Goal: Find contact information: Find contact information

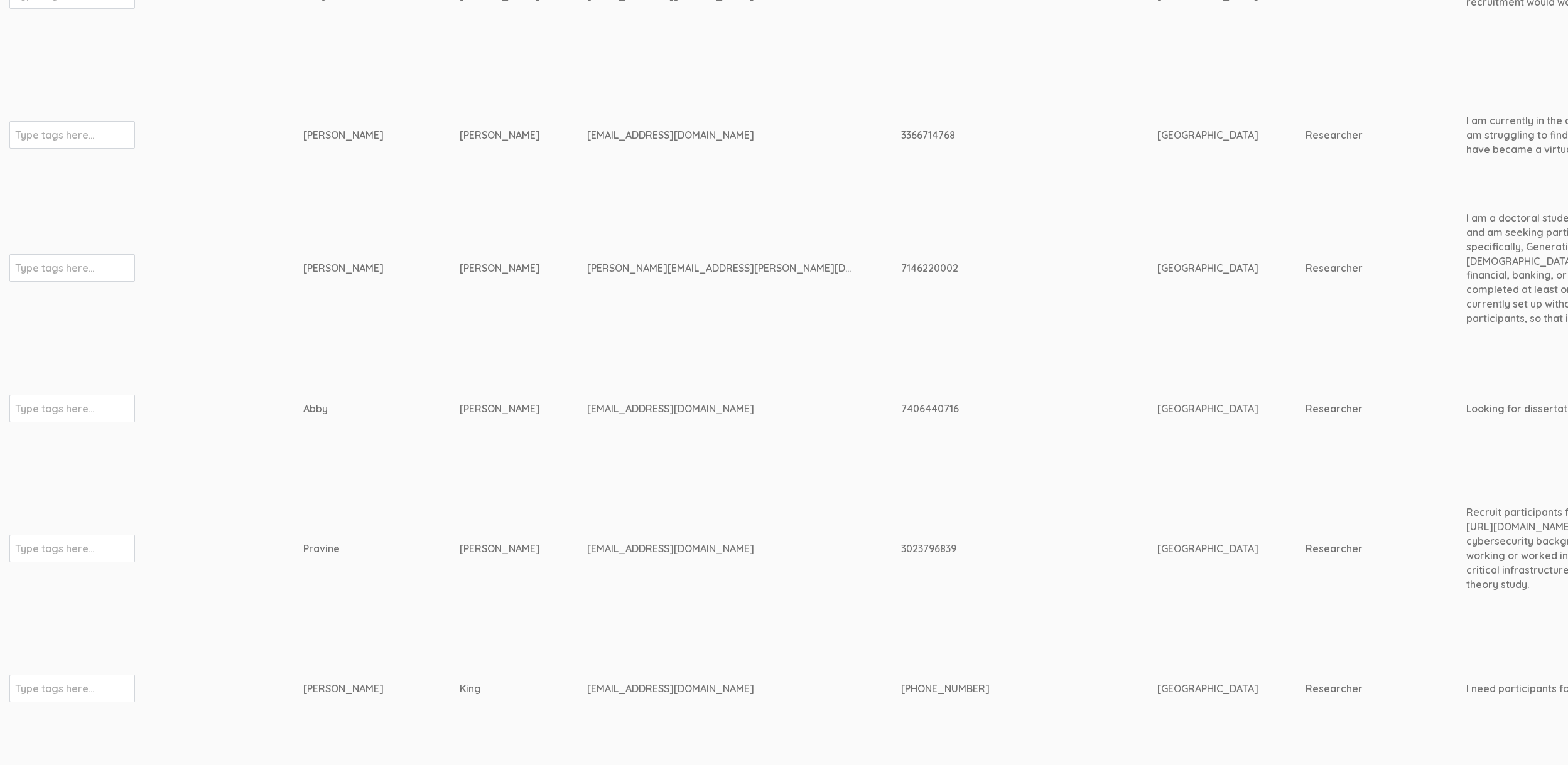
scroll to position [1592, 0]
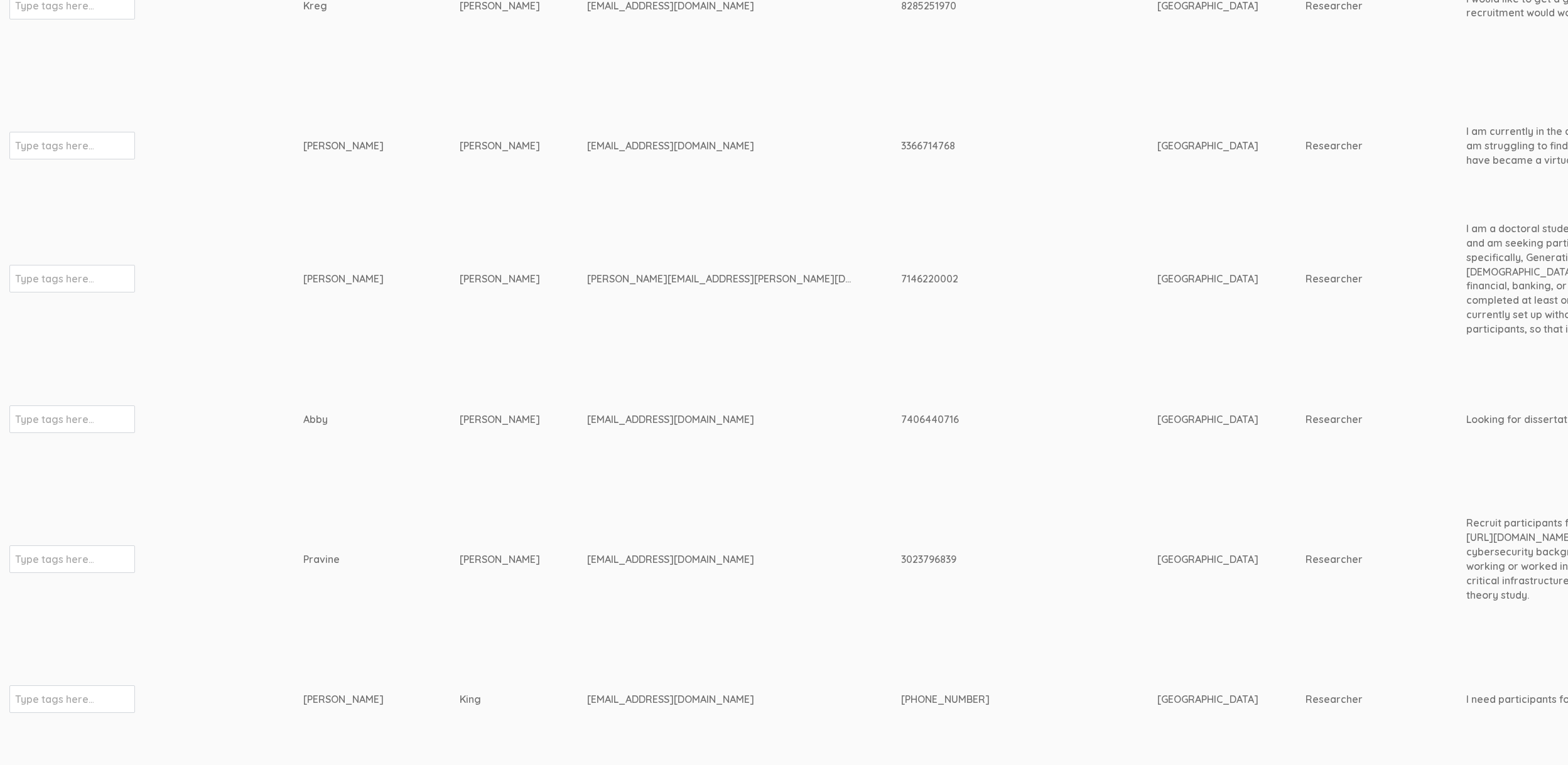
click at [260, 132] on td "Type tags here..." at bounding box center [156, 147] width 294 height 133
drag, startPoint x: 299, startPoint y: 147, endPoint x: 512, endPoint y: 289, distance: 256.0
drag, startPoint x: 297, startPoint y: 147, endPoint x: 471, endPoint y: 203, distance: 182.8
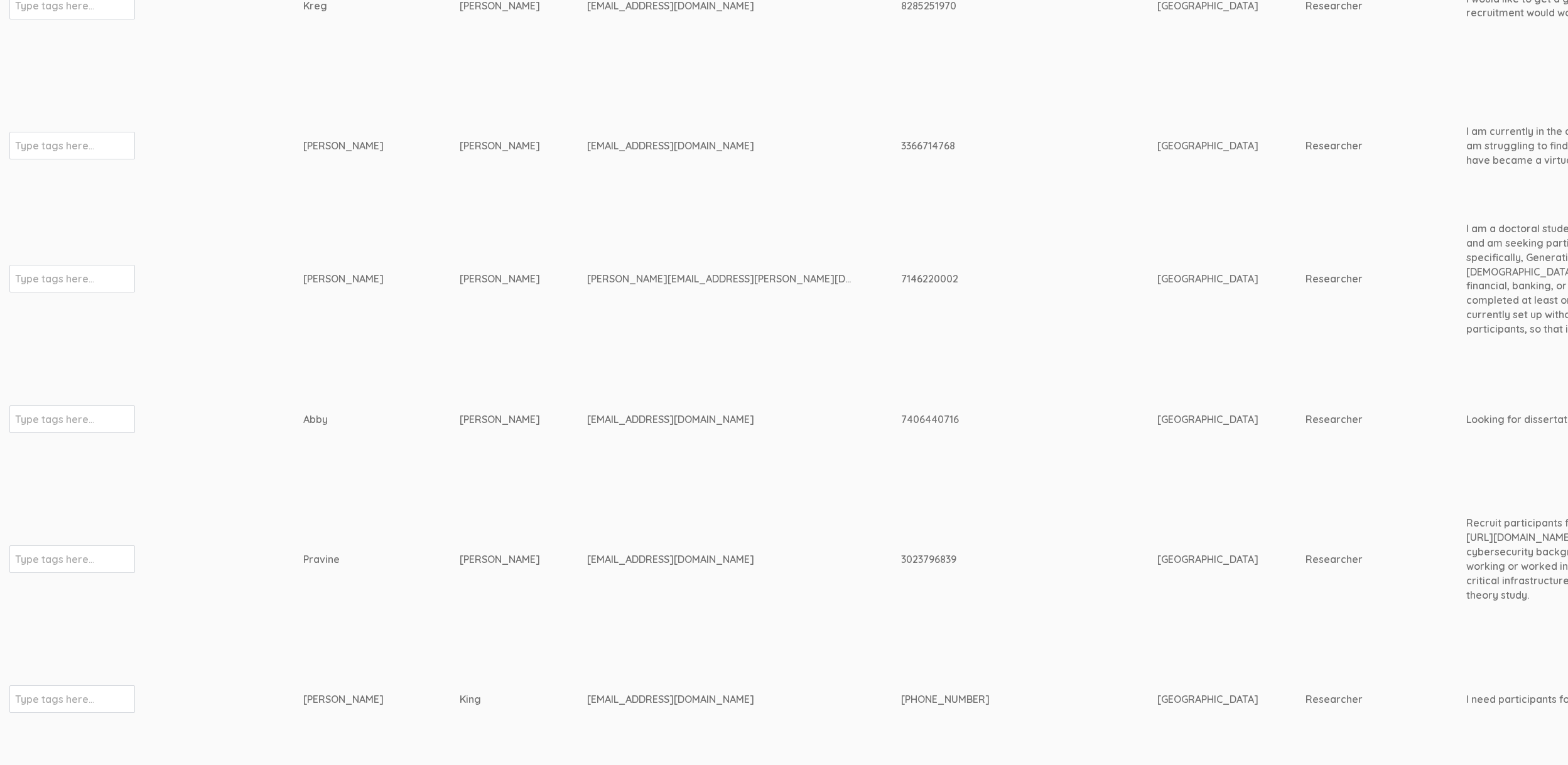
click at [543, 280] on td "Traufler-Samarripa" at bounding box center [524, 278] width 128 height 134
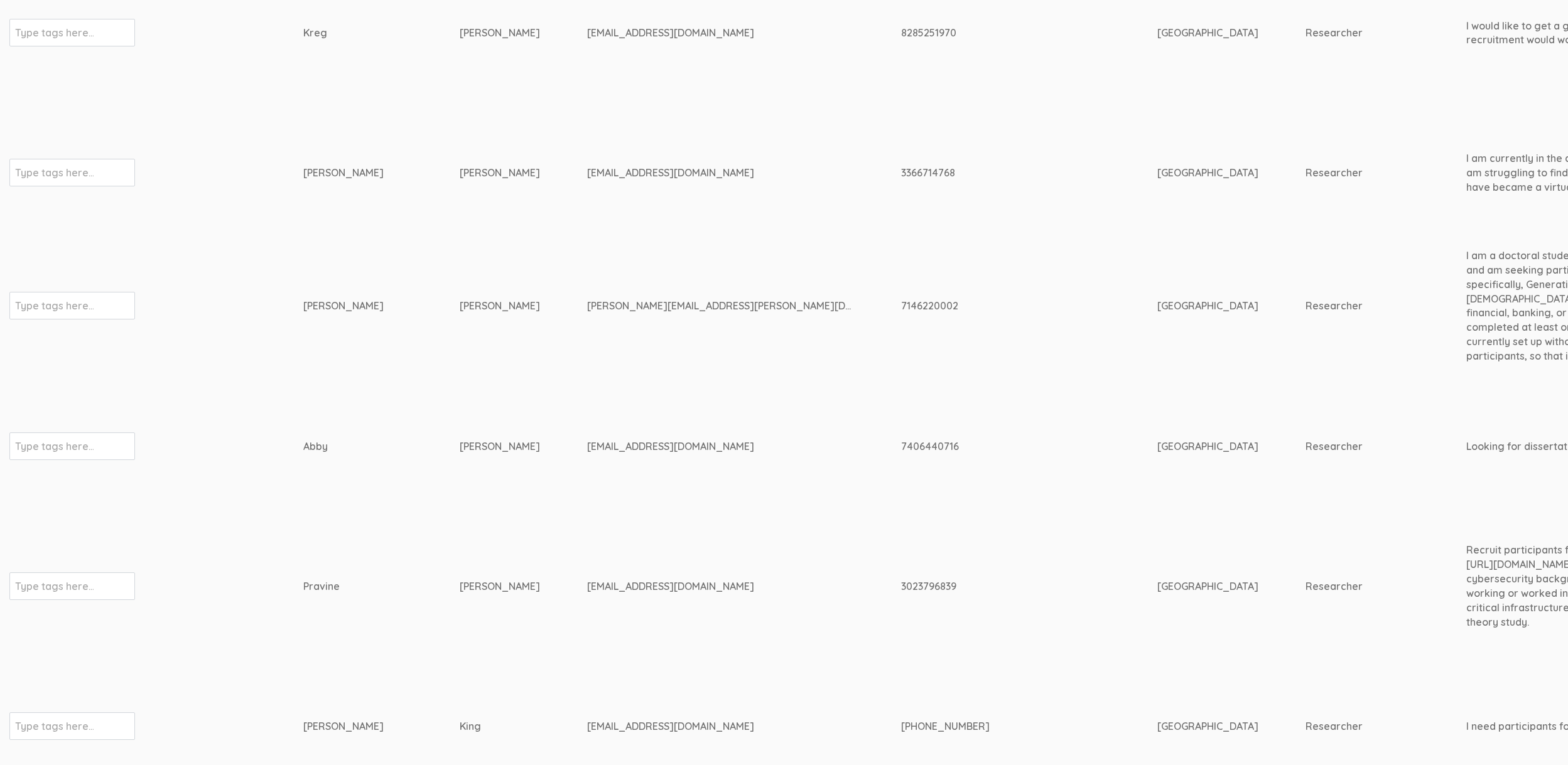
scroll to position [1560, 0]
click at [901, 172] on div "3366714768" at bounding box center [1005, 178] width 209 height 14
copy div "3366714768"
click at [587, 129] on td "mel2724@gmail.com" at bounding box center [743, 178] width 314 height 133
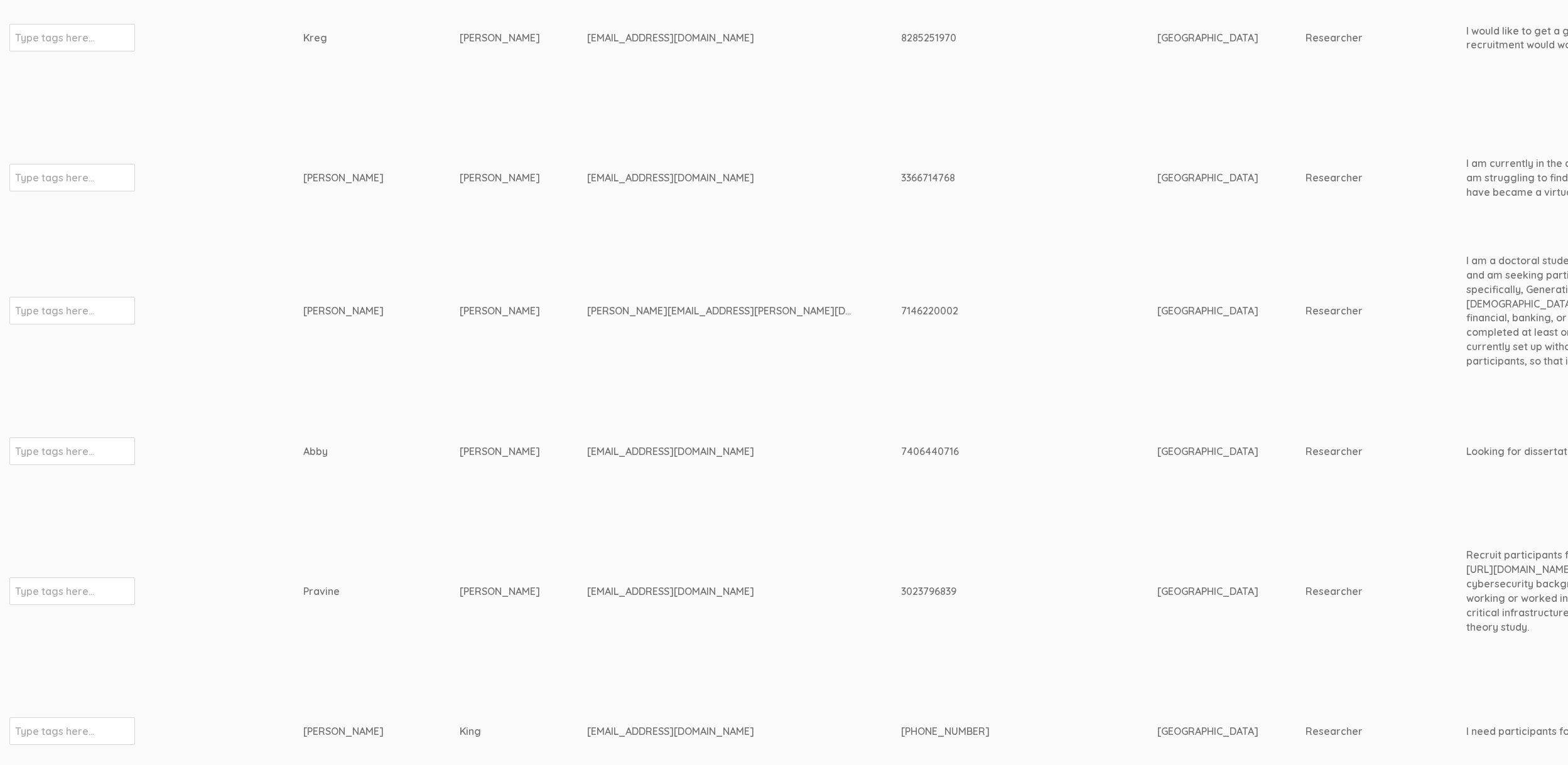
click at [335, 400] on td "Abby" at bounding box center [381, 450] width 157 height 147
click at [603, 149] on td "mel2724@gmail.com" at bounding box center [743, 178] width 314 height 133
drag, startPoint x: 733, startPoint y: 191, endPoint x: 485, endPoint y: 168, distance: 249.1
click at [485, 168] on td "Fulton" at bounding box center [524, 178] width 128 height 133
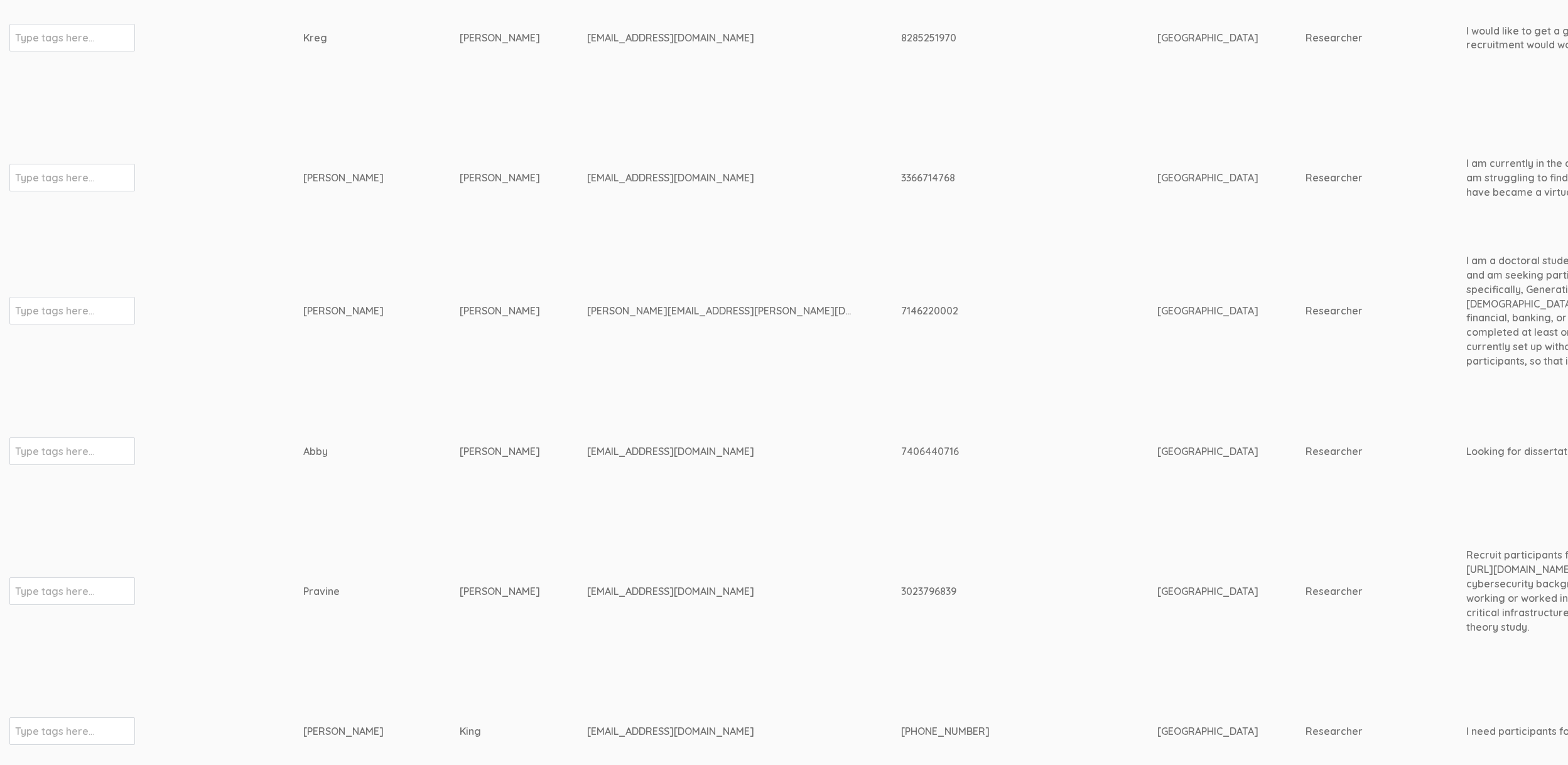
drag, startPoint x: 233, startPoint y: 159, endPoint x: 492, endPoint y: 264, distance: 279.5
drag, startPoint x: 492, startPoint y: 264, endPoint x: 364, endPoint y: 185, distance: 150.4
click at [491, 264] on td "Traufler-Samarripa" at bounding box center [524, 311] width 128 height 134
drag, startPoint x: 252, startPoint y: 174, endPoint x: 606, endPoint y: 214, distance: 356.3
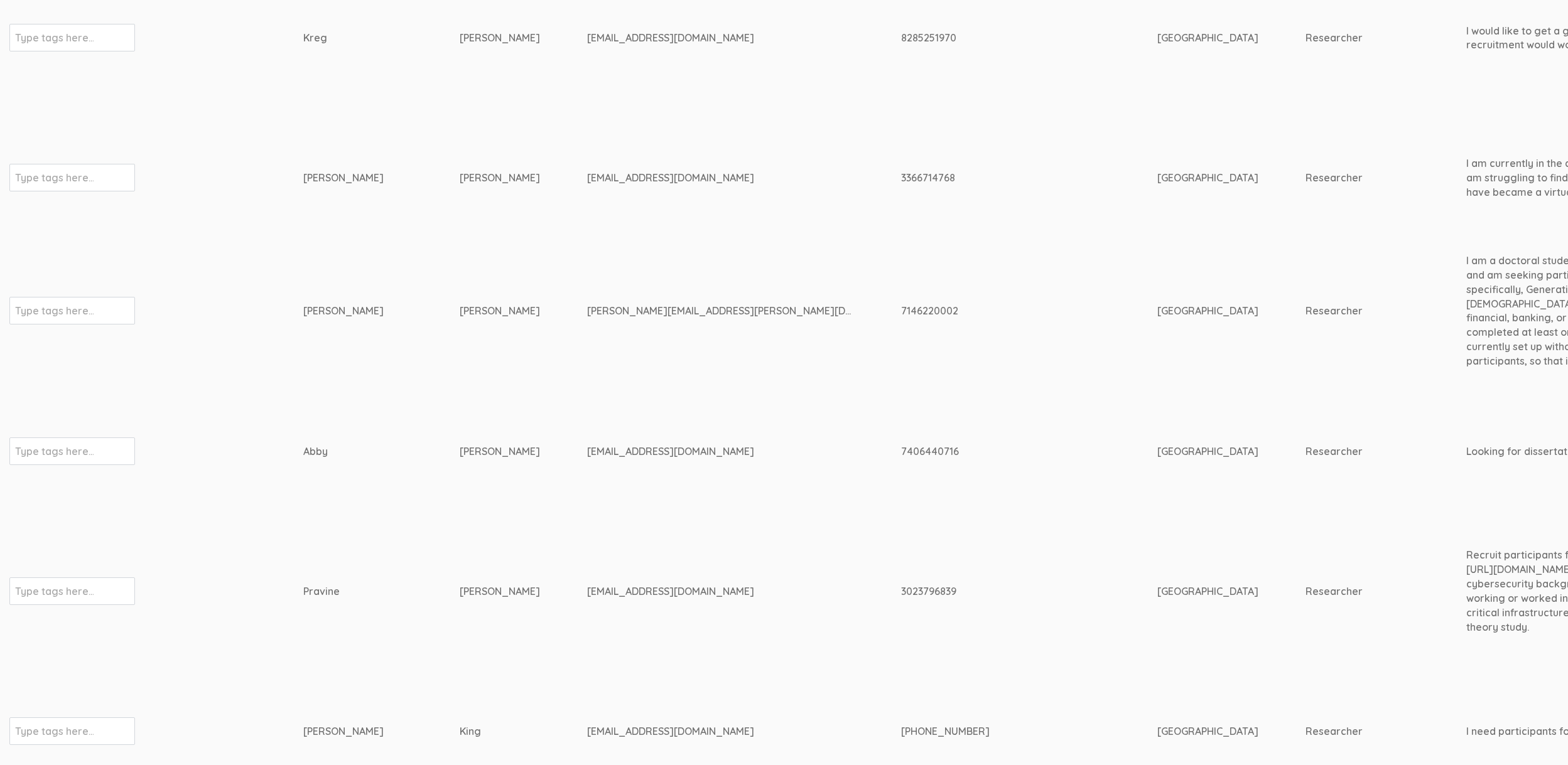
drag, startPoint x: 716, startPoint y: 179, endPoint x: 261, endPoint y: 168, distance: 455.1
click at [260, 168] on td "Type tags here..." at bounding box center [156, 178] width 294 height 133
drag, startPoint x: 363, startPoint y: 174, endPoint x: 597, endPoint y: 196, distance: 235.0
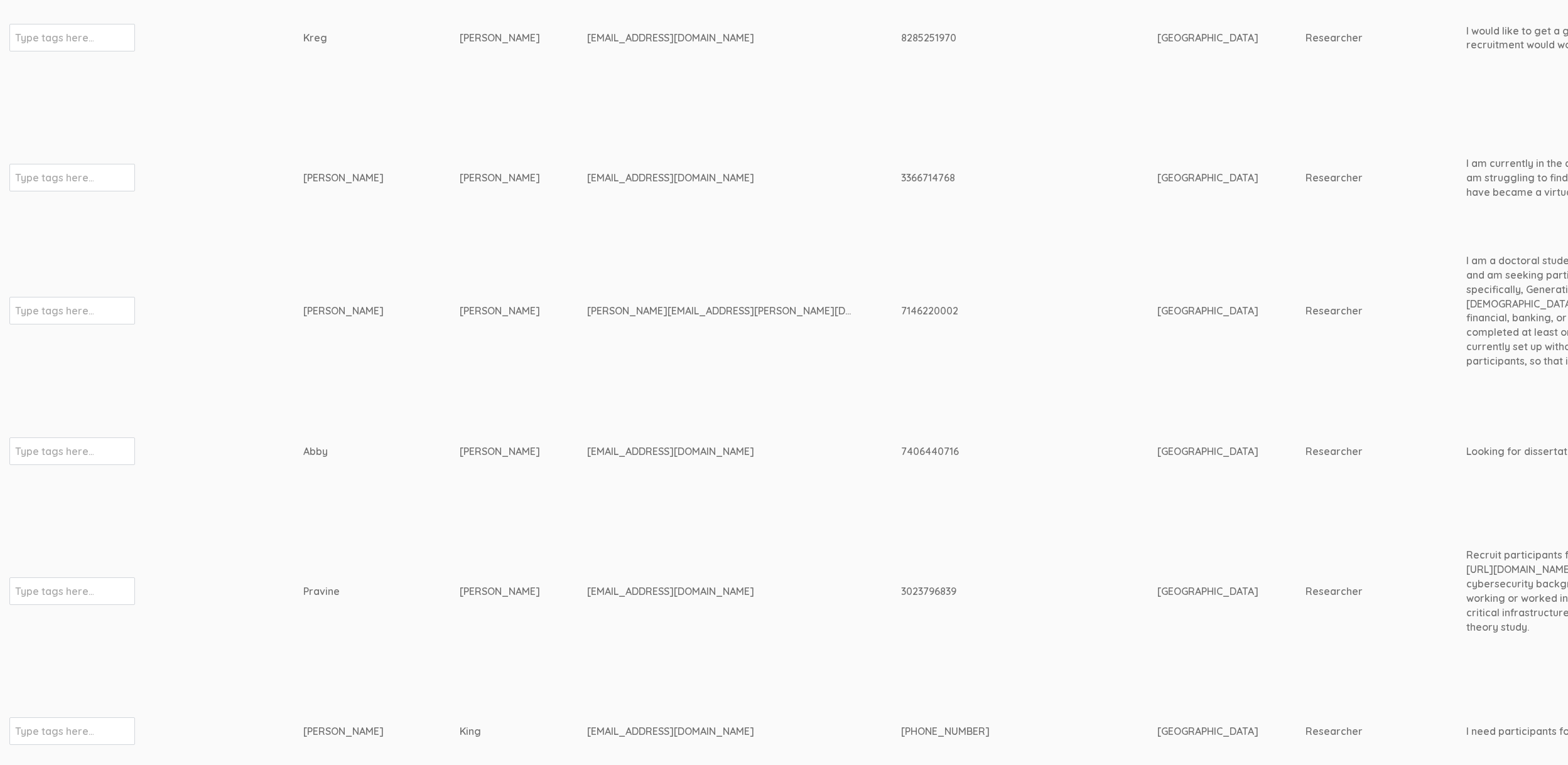
click at [460, 174] on div "Fulton" at bounding box center [500, 178] width 80 height 14
click at [587, 174] on div "mel2724@gmail.com" at bounding box center [720, 178] width 267 height 14
copy div "mel2724"
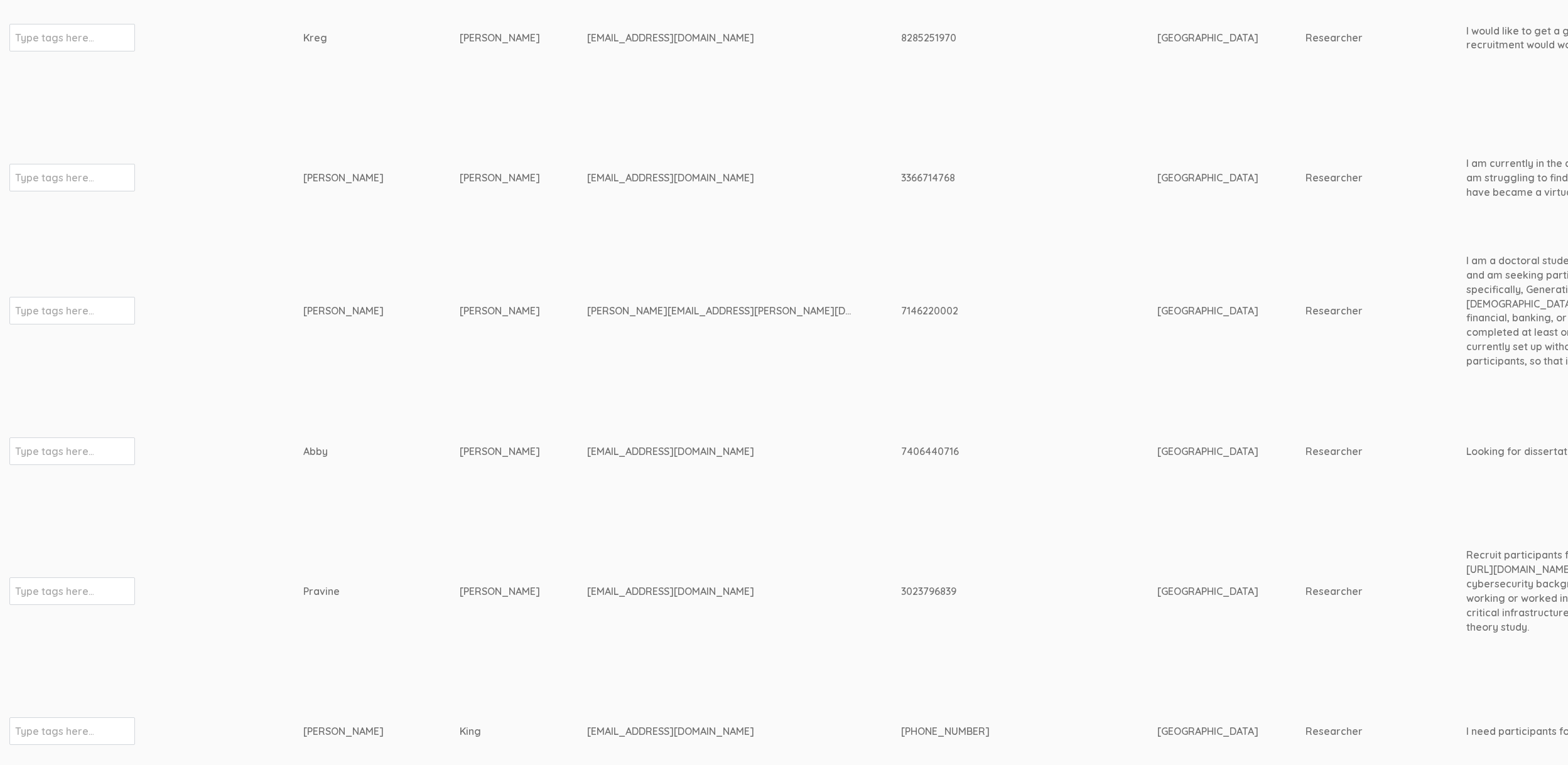
click at [706, 260] on td "vanessa.traufler@gmail.com" at bounding box center [743, 311] width 314 height 134
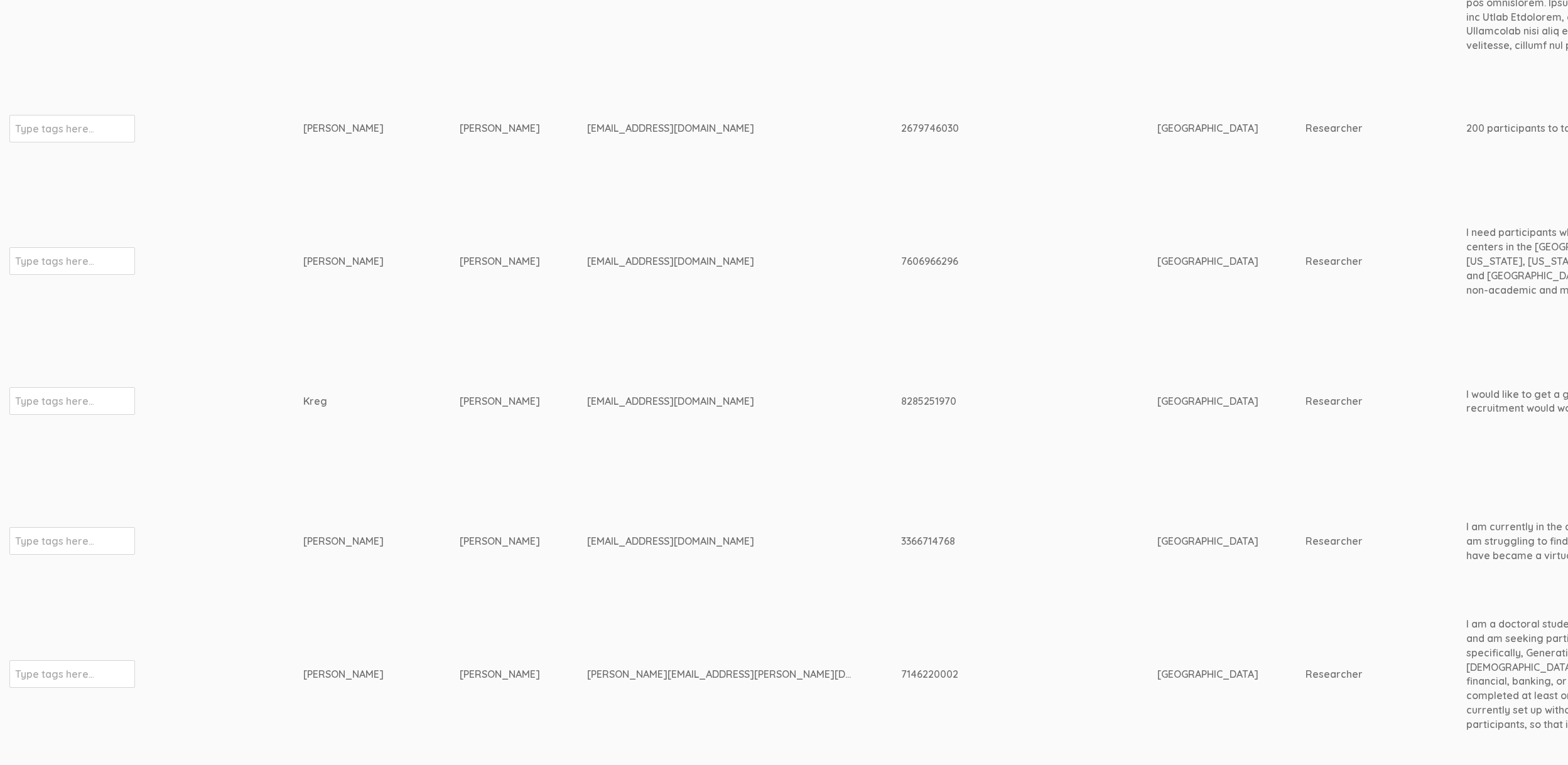
scroll to position [0, 0]
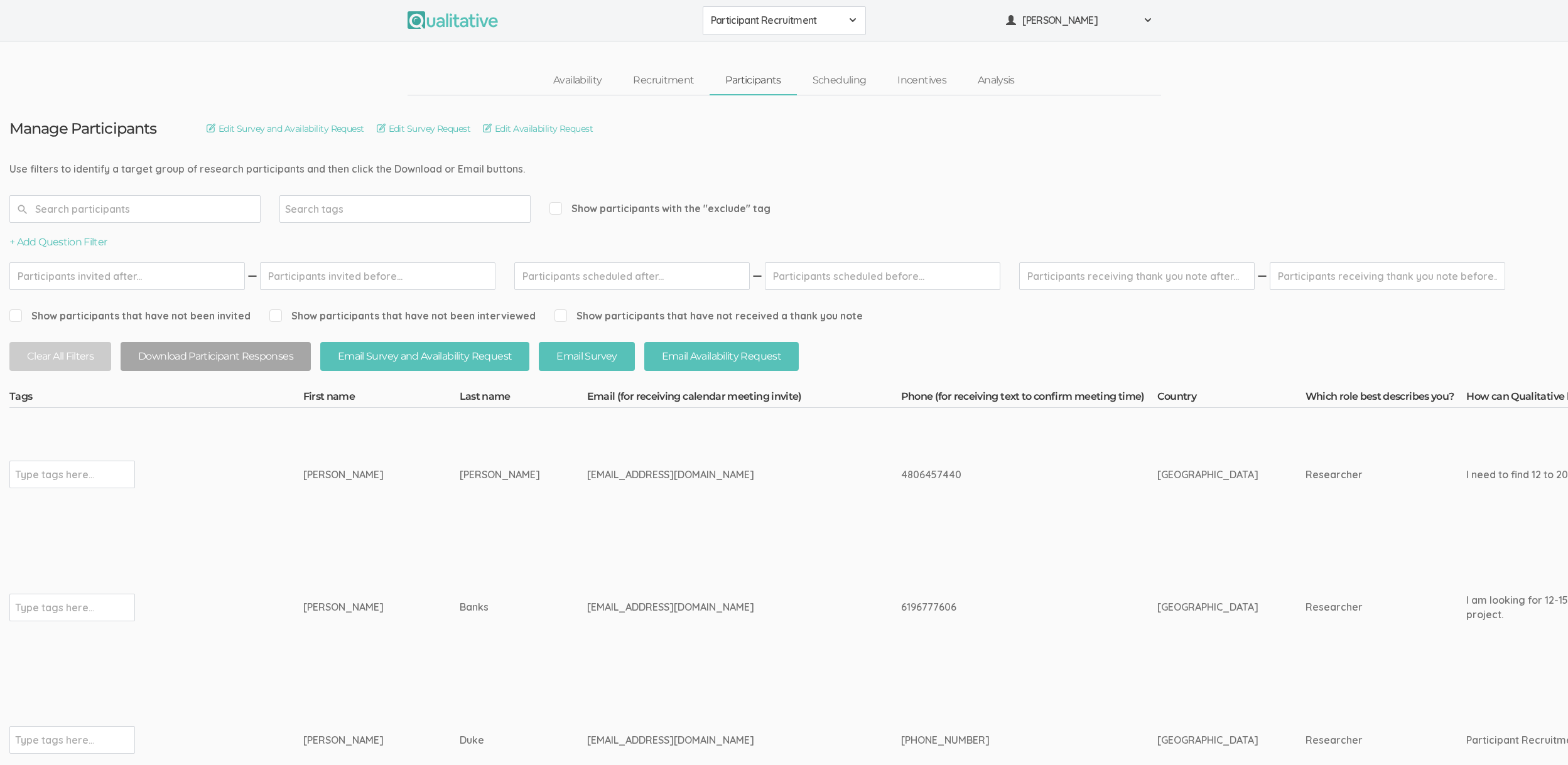
click at [841, 516] on td "ggeist@my.gcu.edu" at bounding box center [743, 475] width 314 height 133
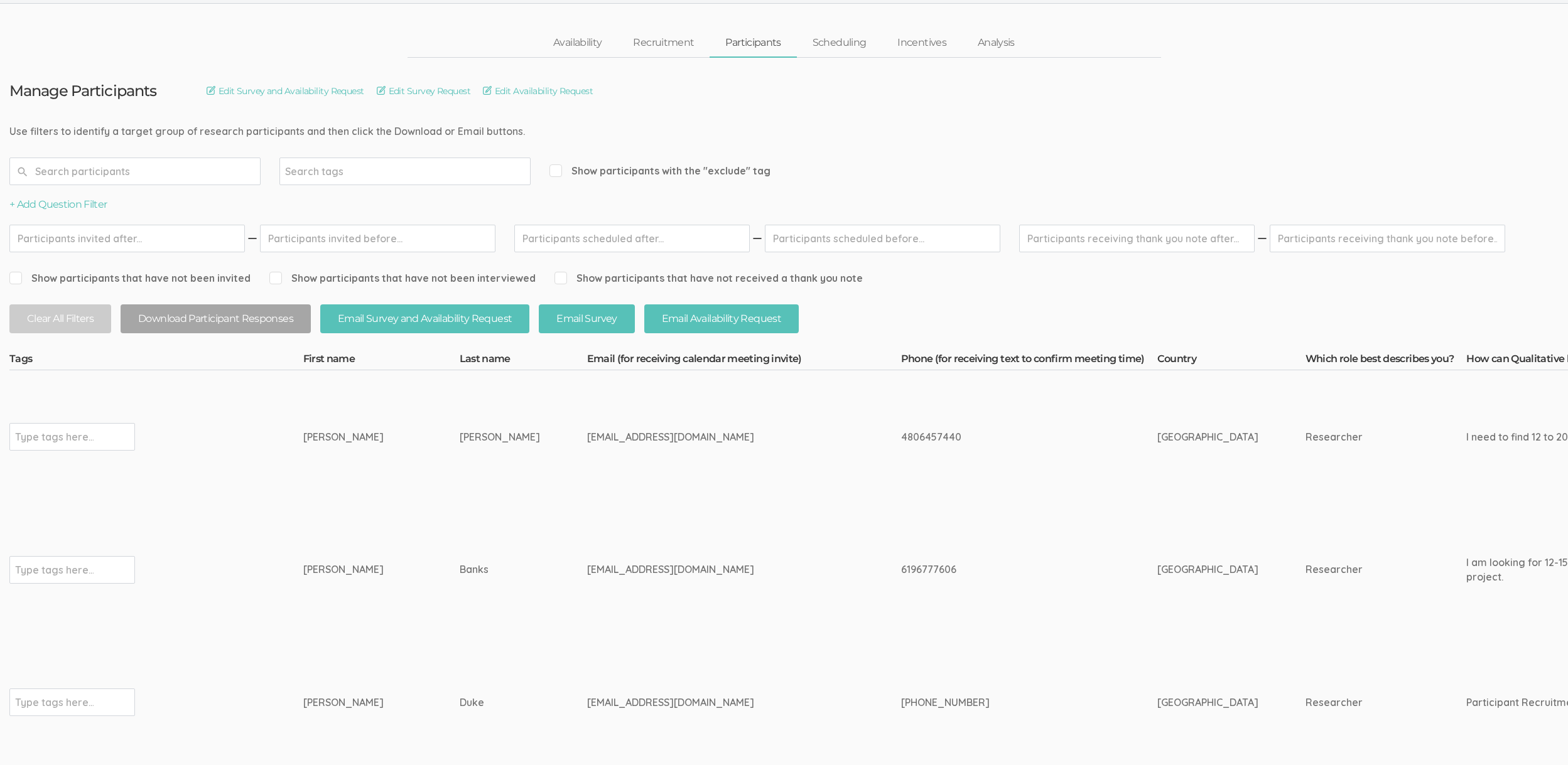
scroll to position [171, 0]
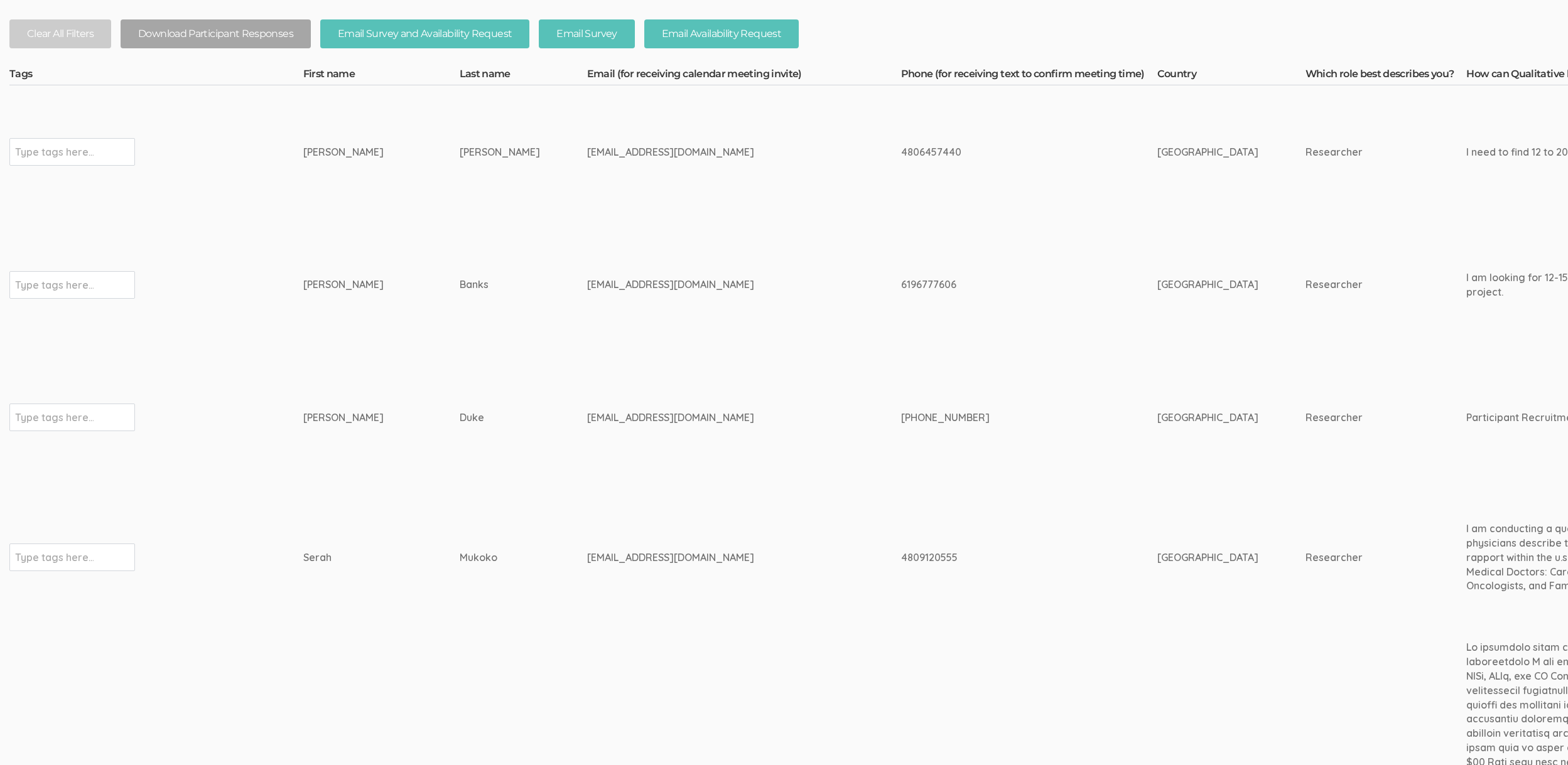
scroll to position [619, 0]
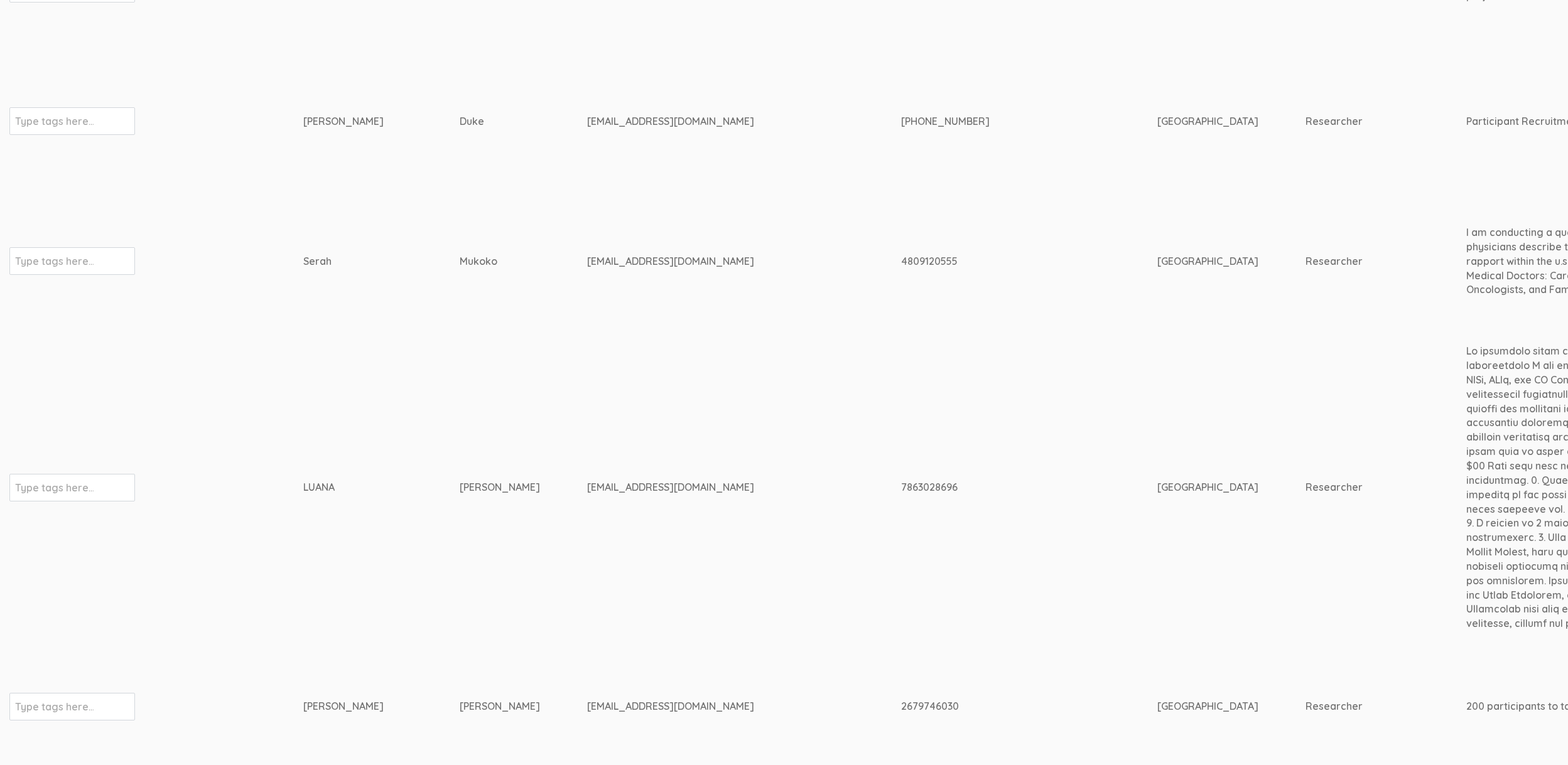
click at [588, 483] on div "luana.hippolyte@waldenu.edu" at bounding box center [720, 487] width 267 height 14
copy tr "luana.hippolyte@waldenu.edu"
click at [460, 468] on td "HIPPOLYTE" at bounding box center [524, 487] width 128 height 306
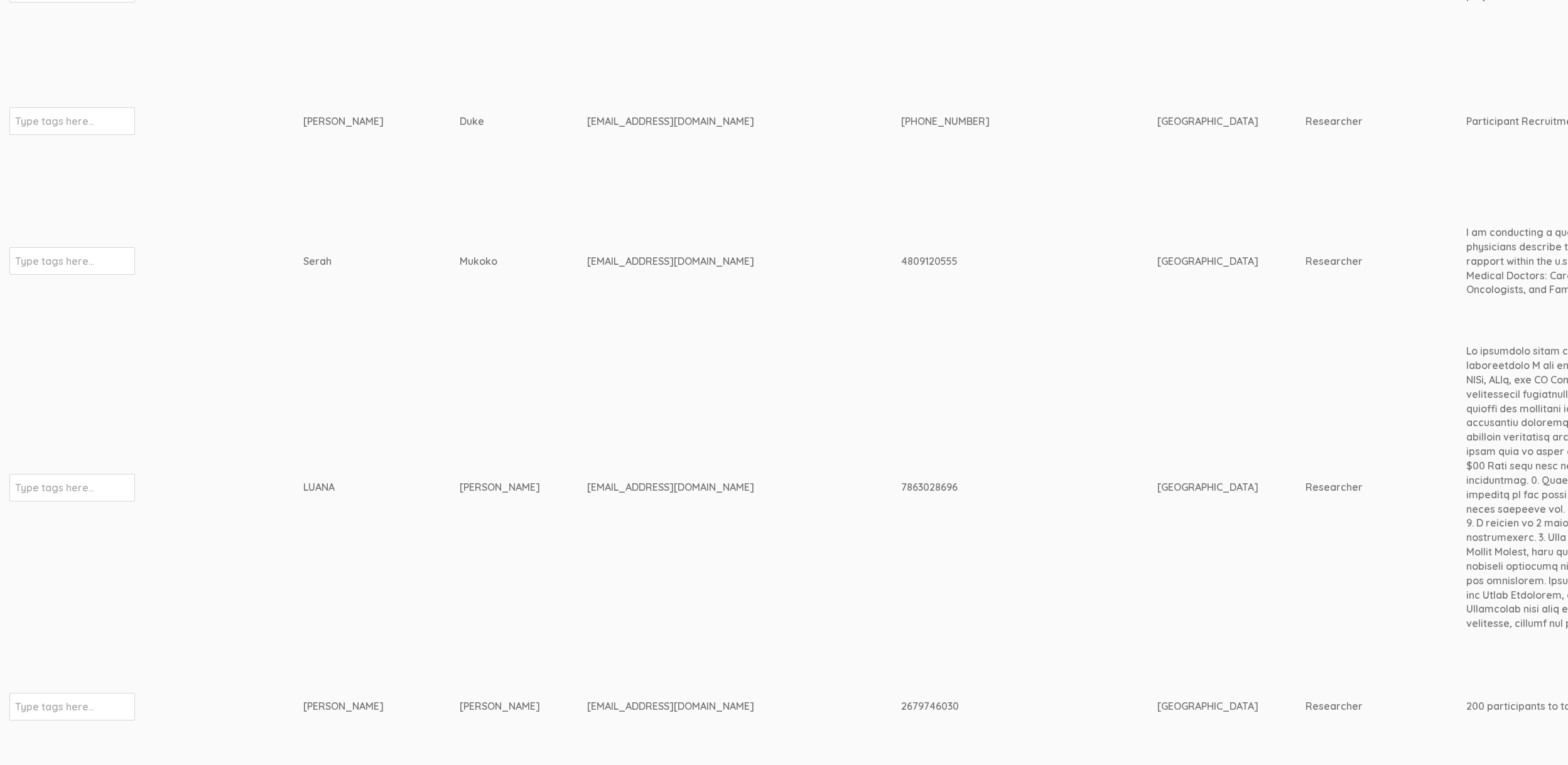
click at [361, 248] on td "Serah" at bounding box center [381, 261] width 157 height 147
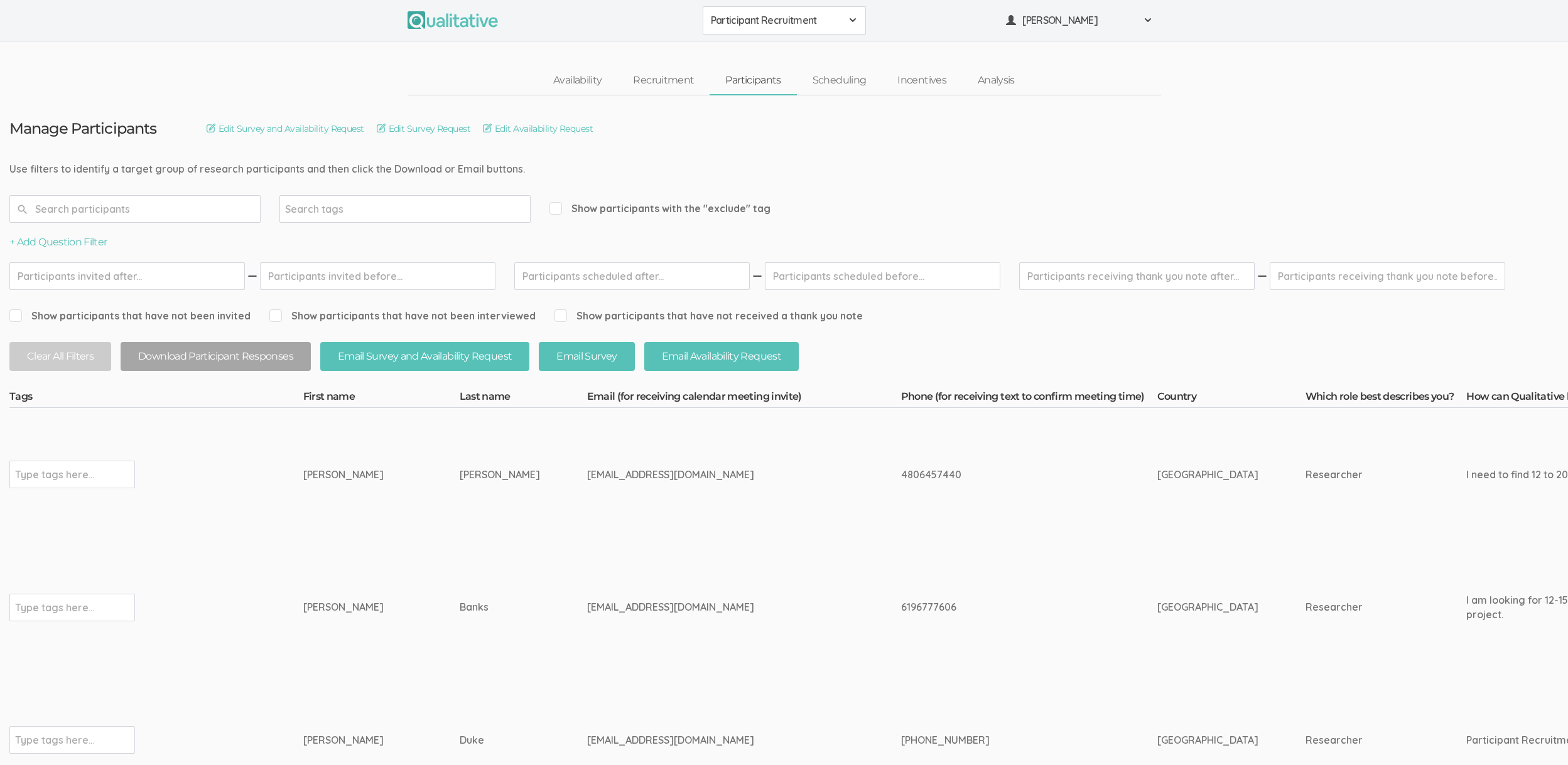
click at [512, 590] on td "Banks" at bounding box center [524, 608] width 128 height 133
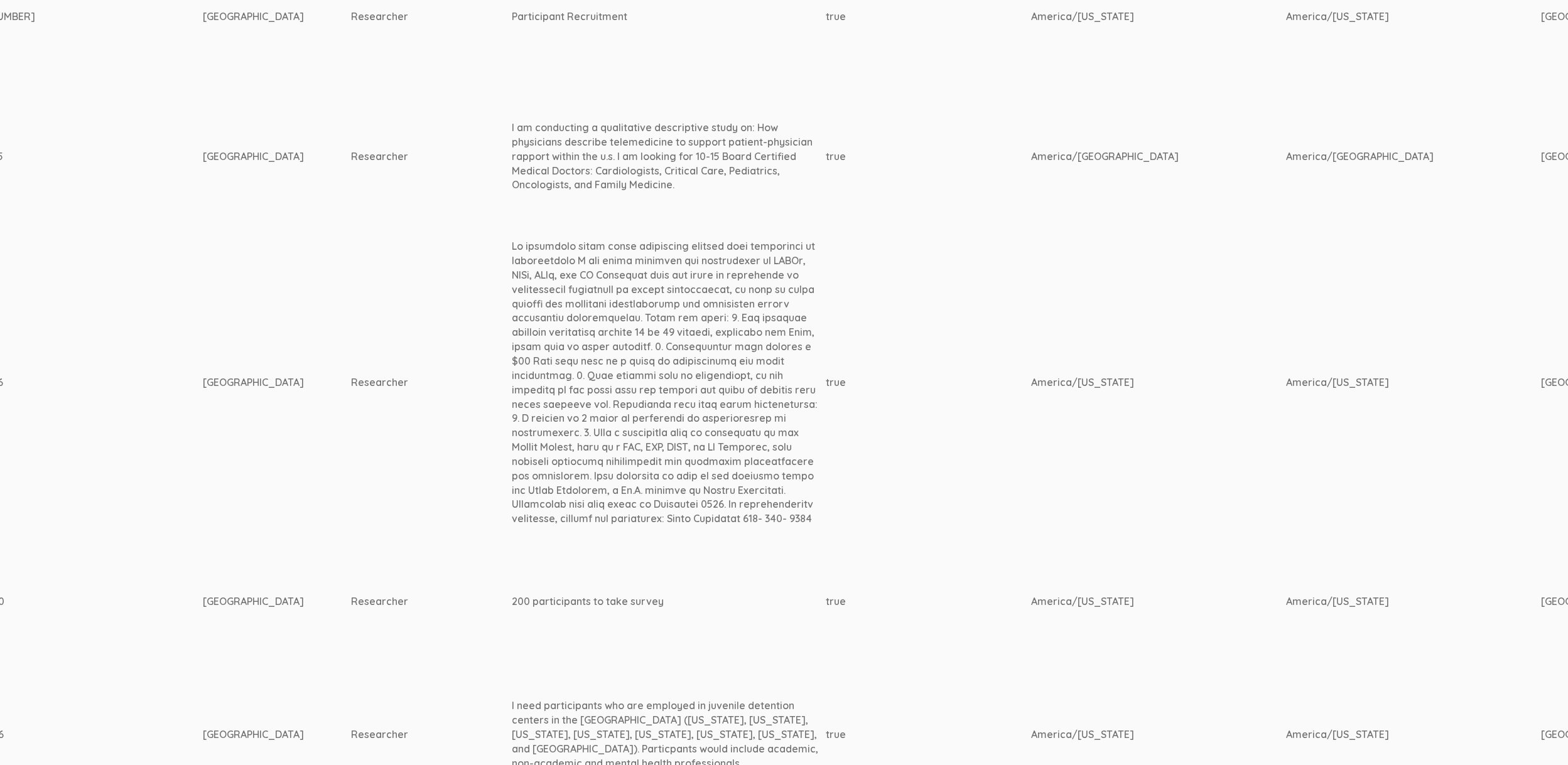
scroll to position [724, 3951]
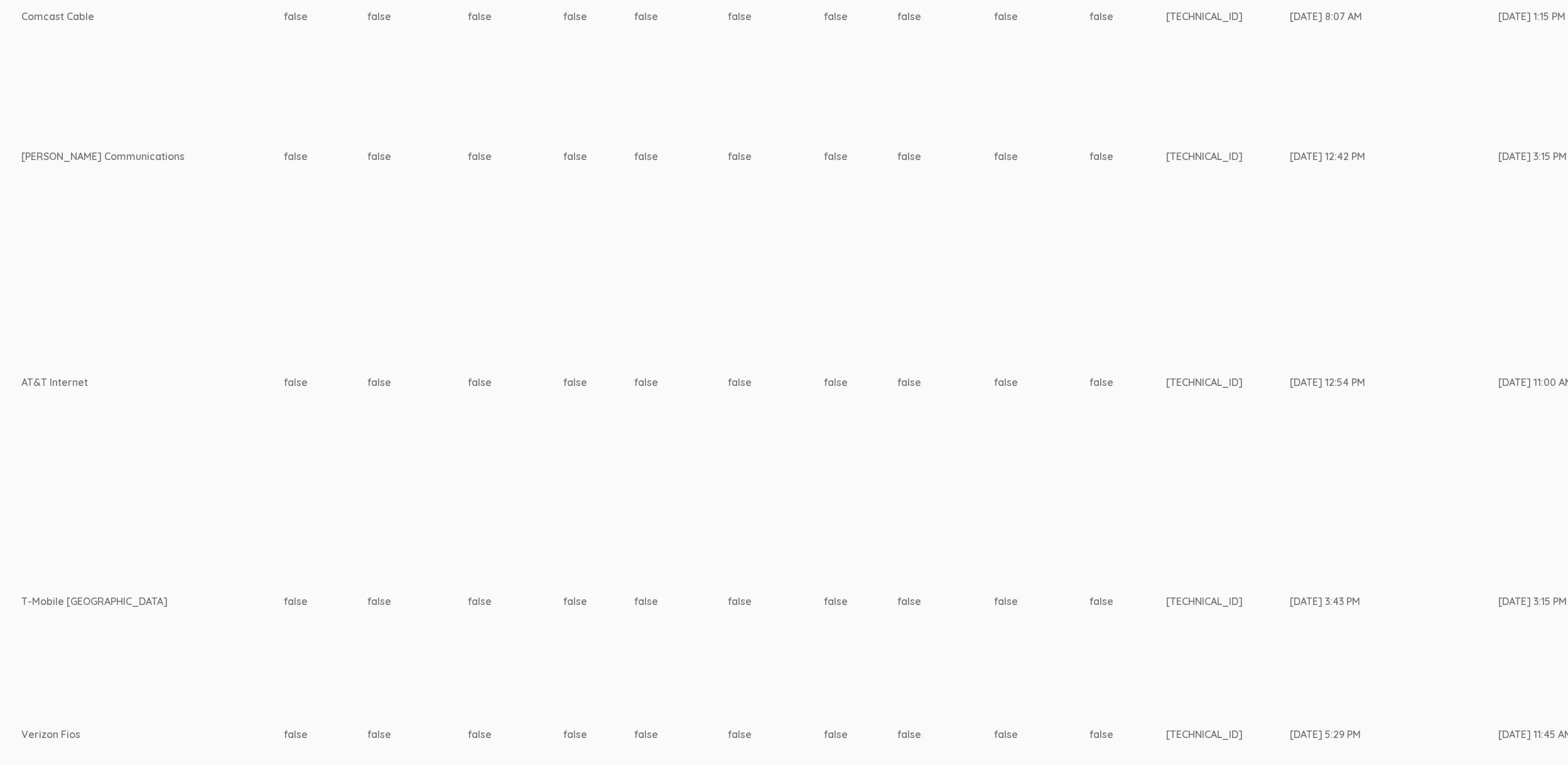
click at [897, 589] on td "false" at bounding box center [945, 602] width 96 height 133
click at [563, 272] on td "false" at bounding box center [599, 382] width 71 height 306
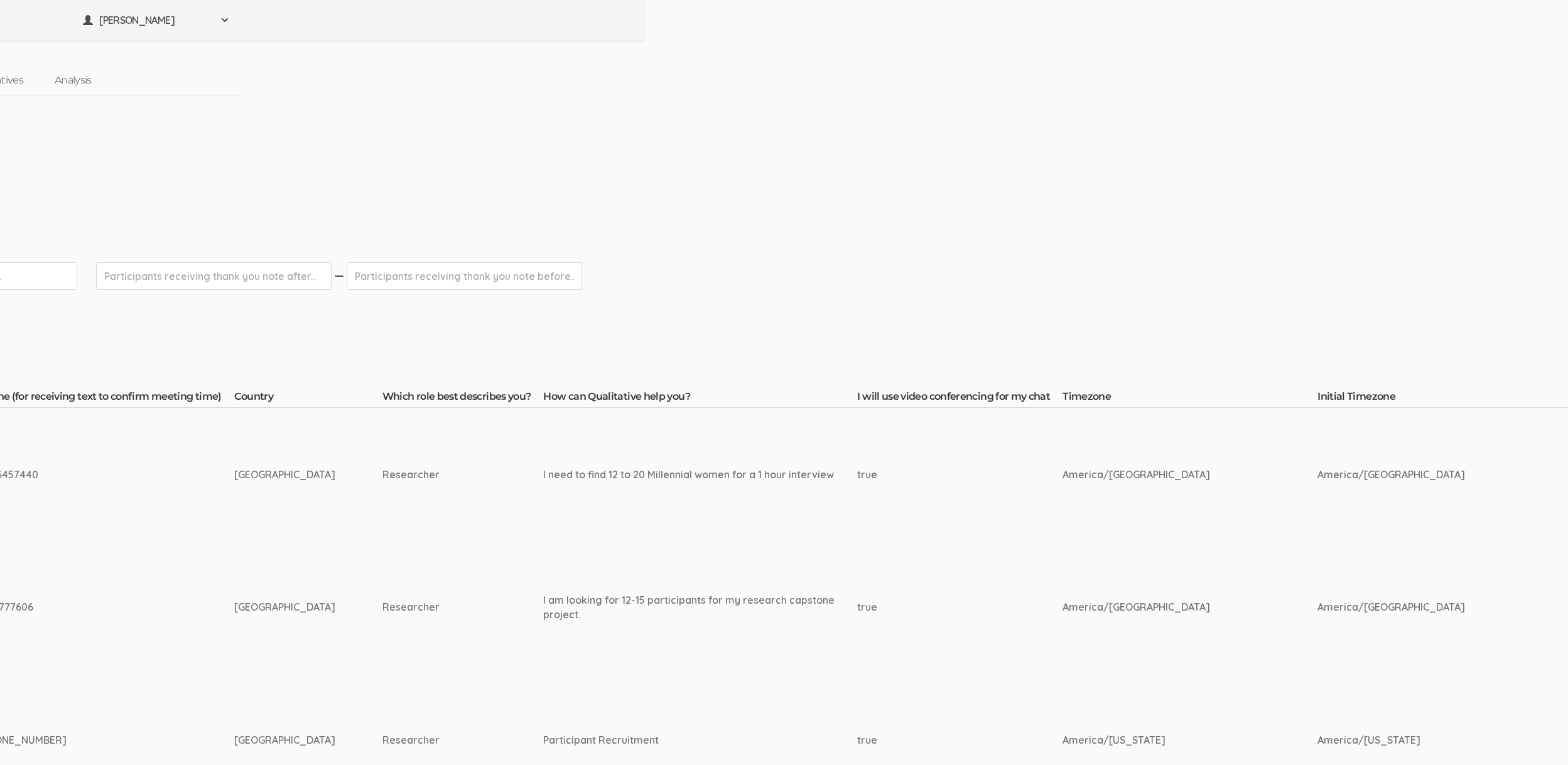
scroll to position [0, 0]
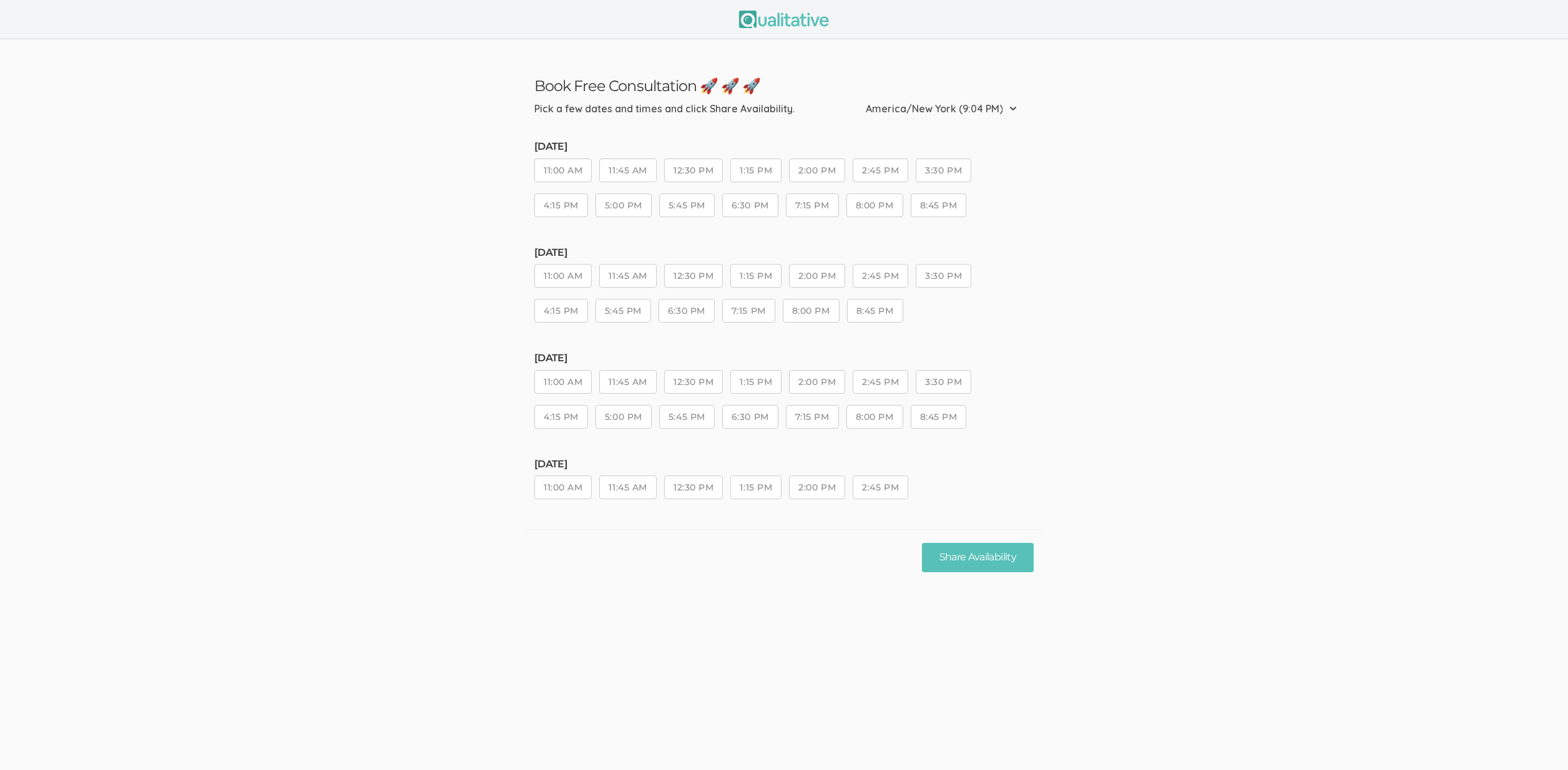
click at [714, 618] on ui-view "Book Free Consultation 🚀 🚀 🚀 Pick a few dates and times and click Share Availab…" at bounding box center [784, 385] width 1568 height 770
